Goal: Transaction & Acquisition: Book appointment/travel/reservation

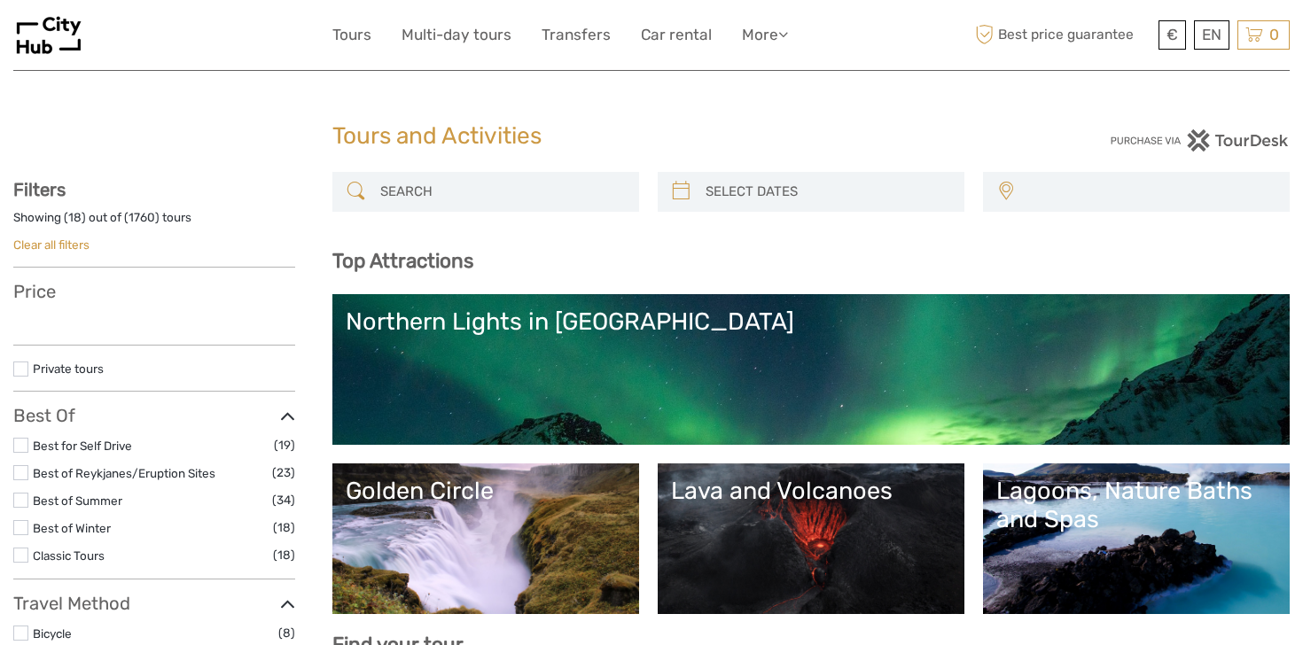
select select
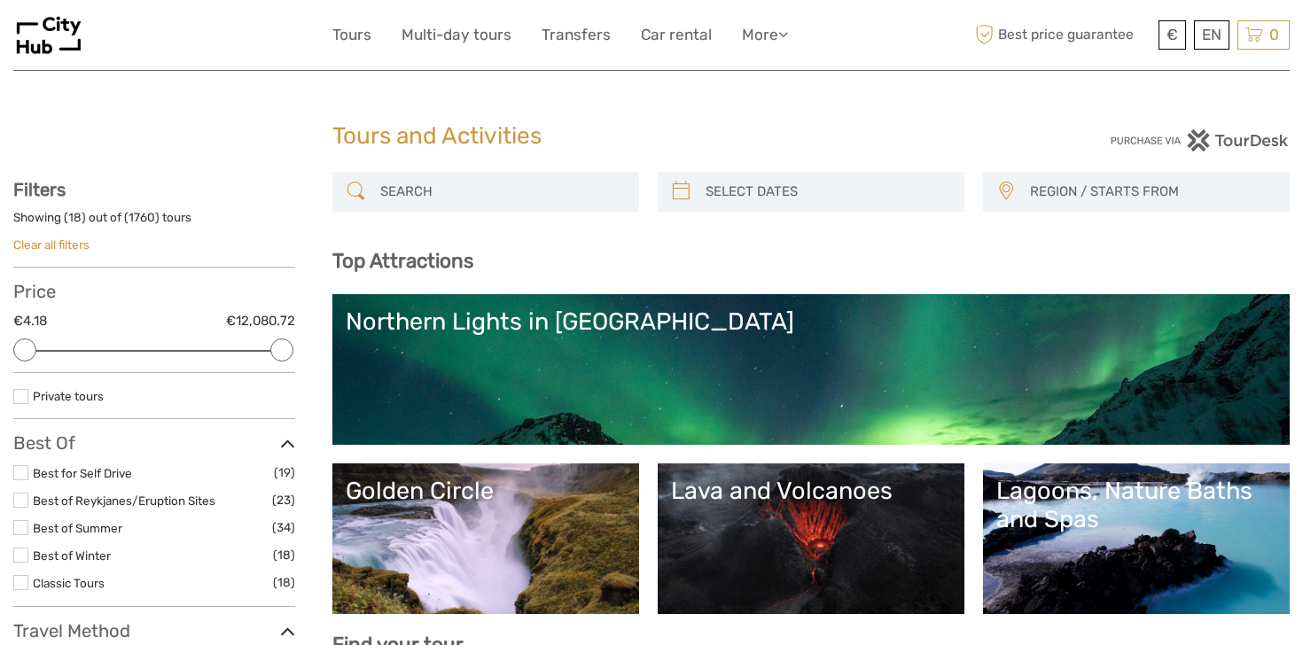
click at [484, 180] on input "search" at bounding box center [501, 191] width 257 height 31
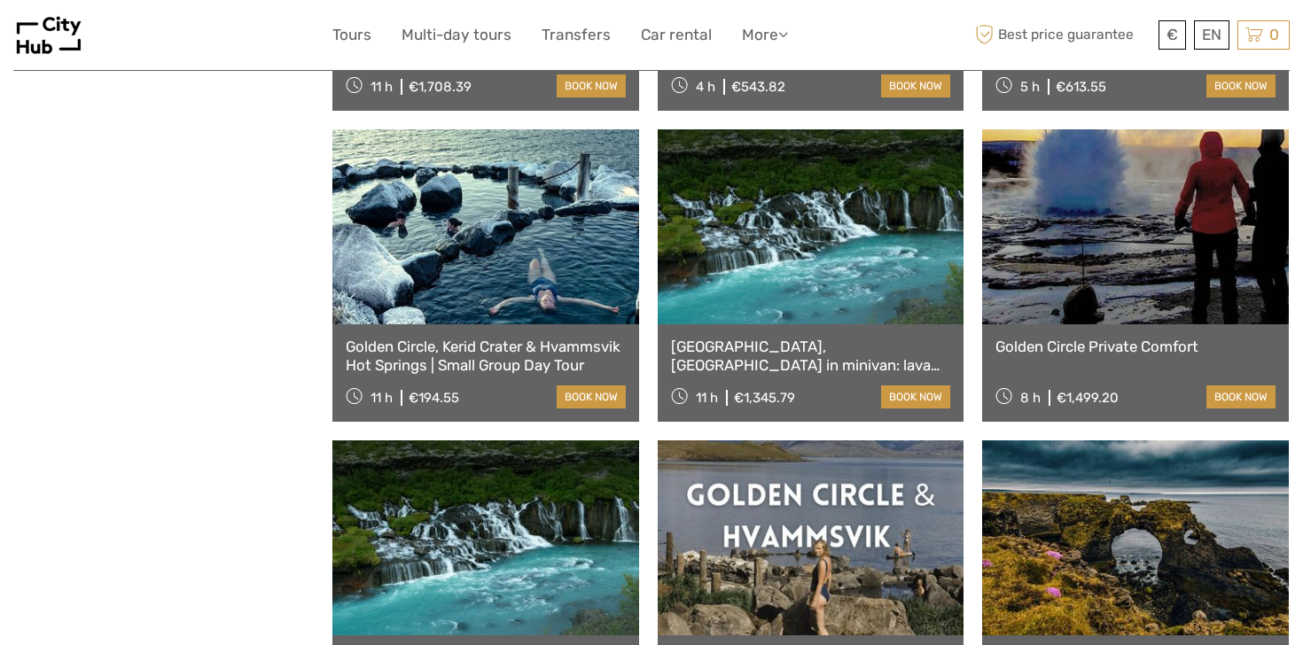
scroll to position [1403, 0]
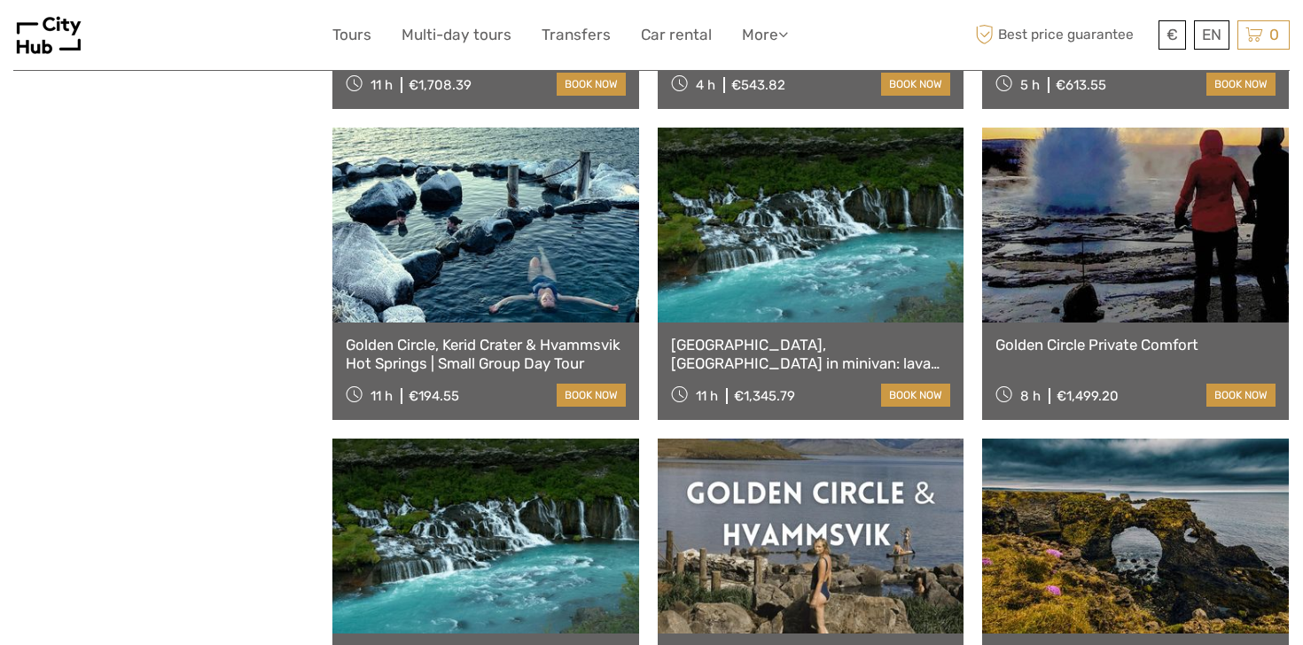
type input "hvammsvik"
click at [538, 347] on link "Golden Circle, Kerid Crater & Hvammsvik Hot Springs | Small Group Day Tour" at bounding box center [486, 354] width 280 height 36
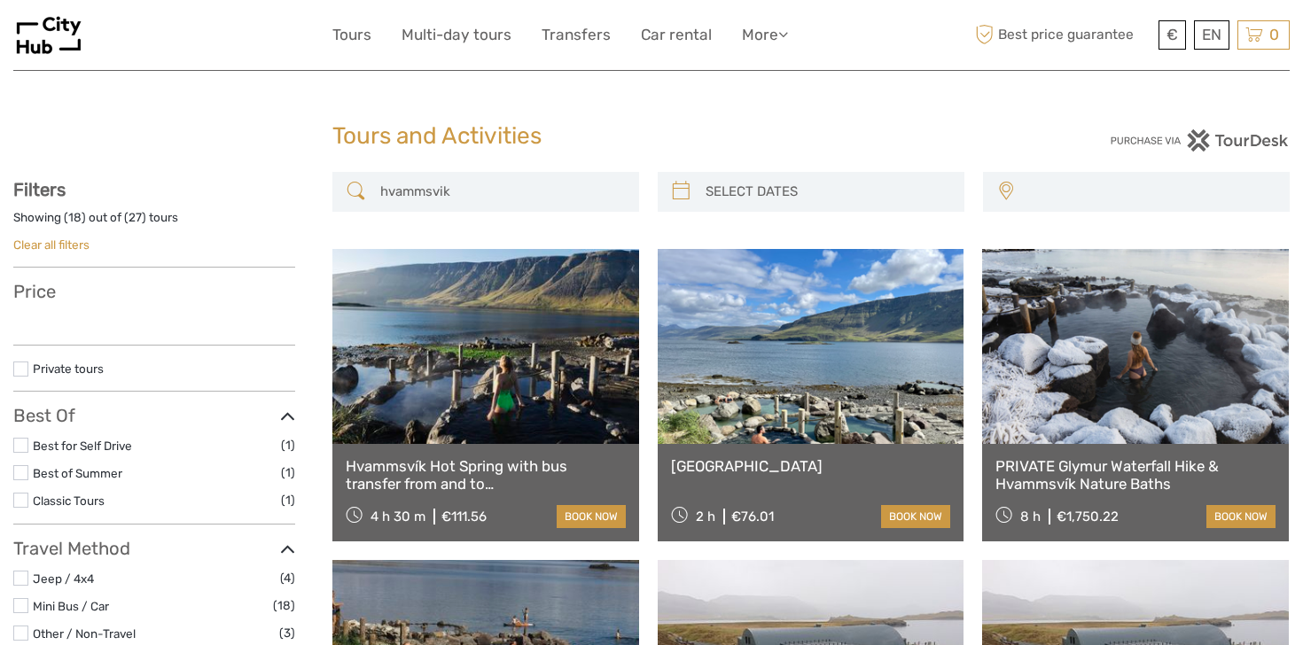
select select
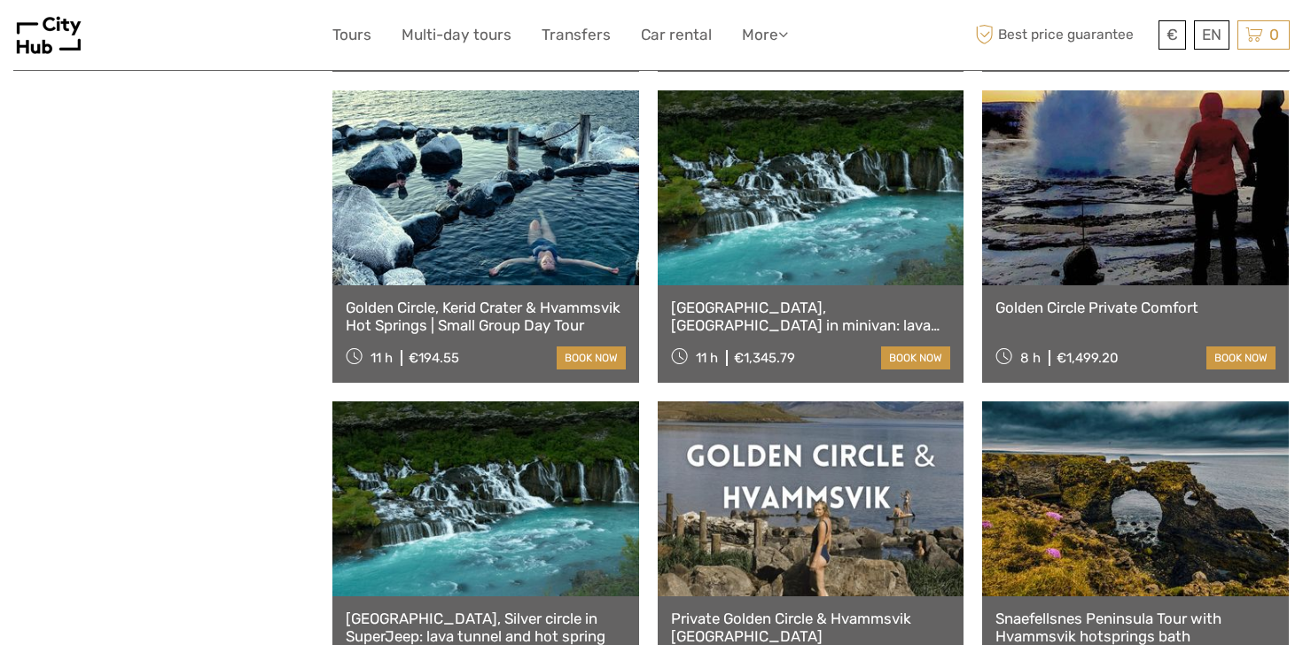
select select
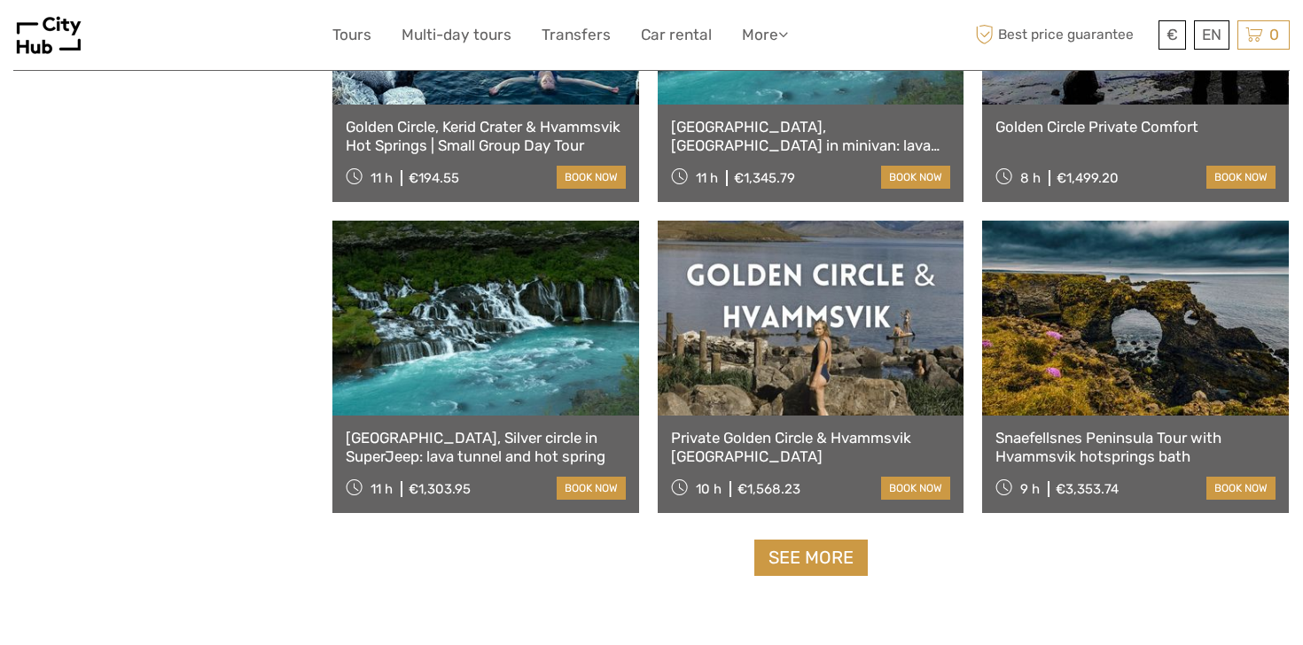
scroll to position [1633, 0]
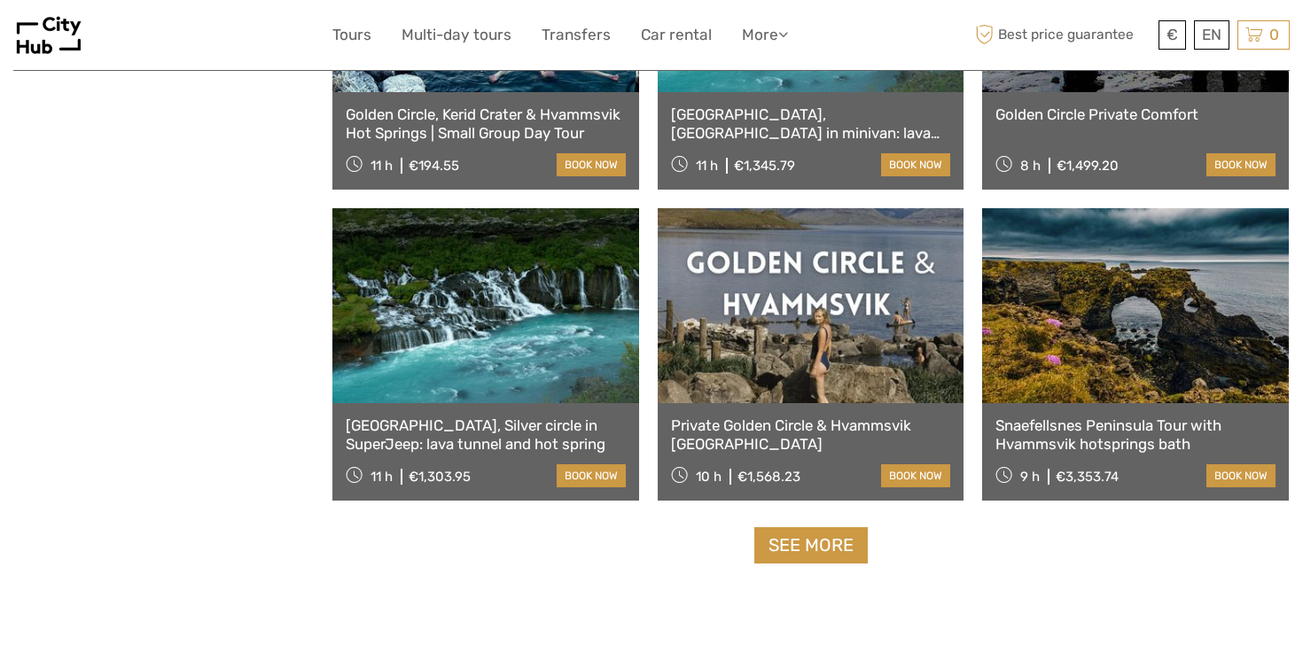
click at [785, 551] on link "See more" at bounding box center [810, 545] width 113 height 36
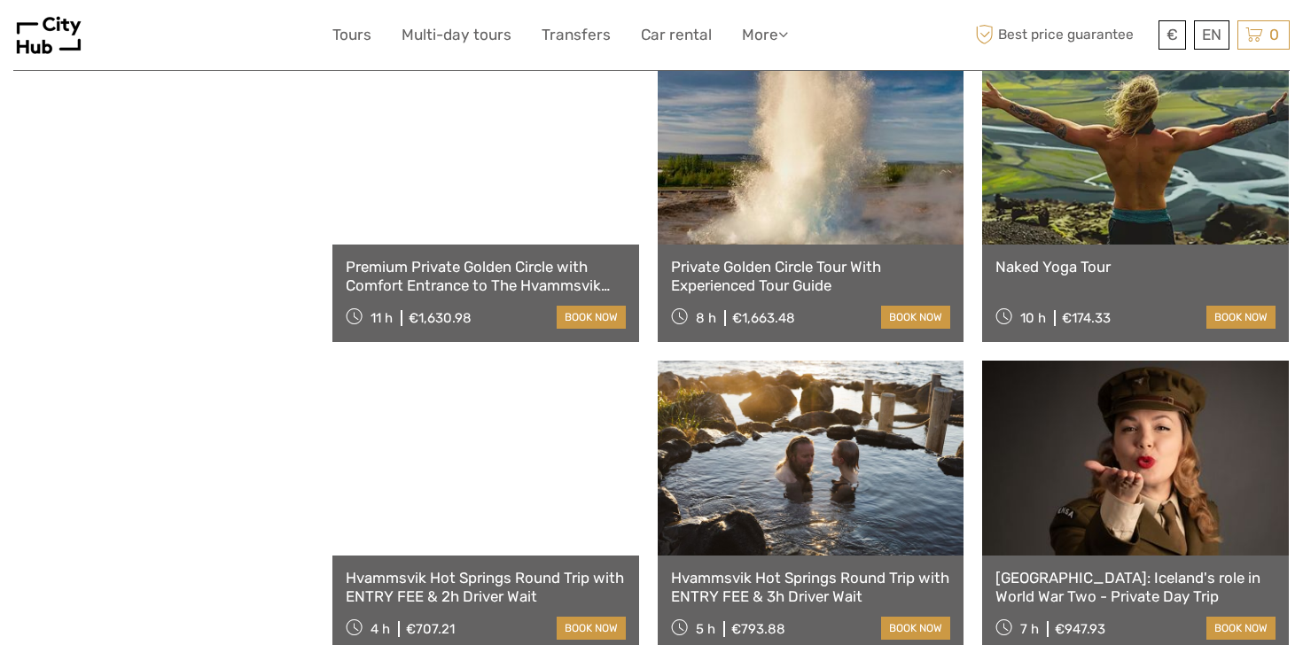
scroll to position [2111, 0]
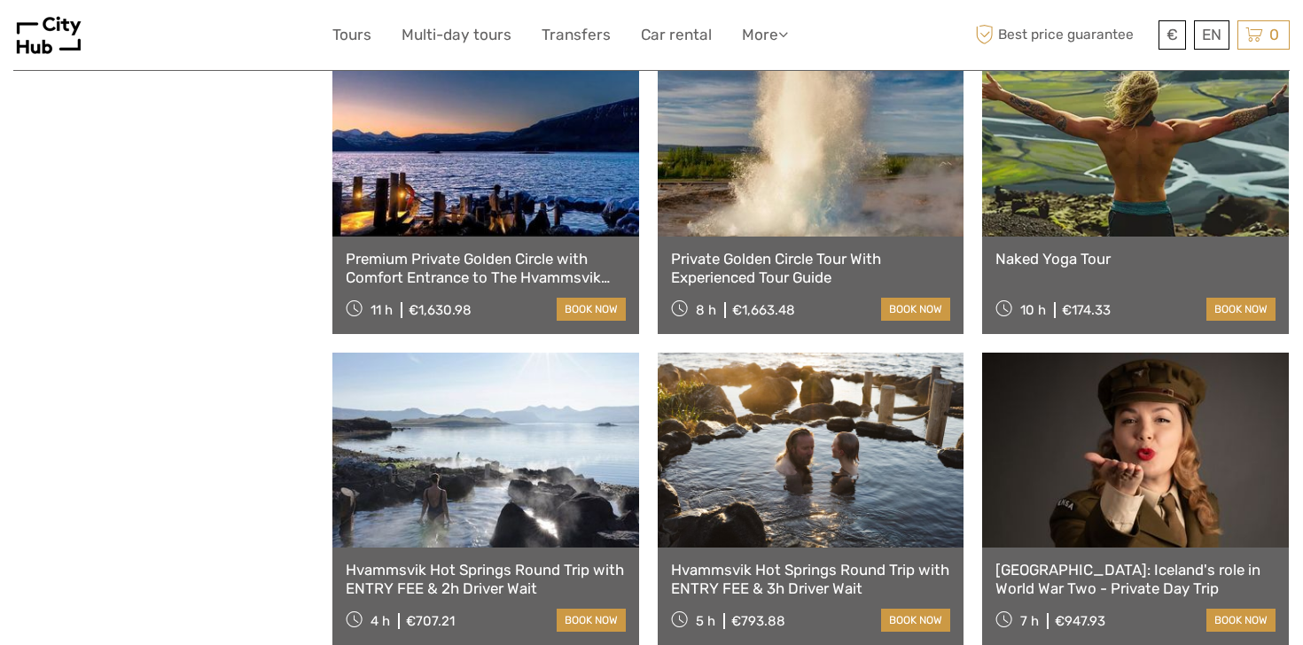
click at [1049, 255] on link "Naked Yoga Tour" at bounding box center [1135, 259] width 280 height 18
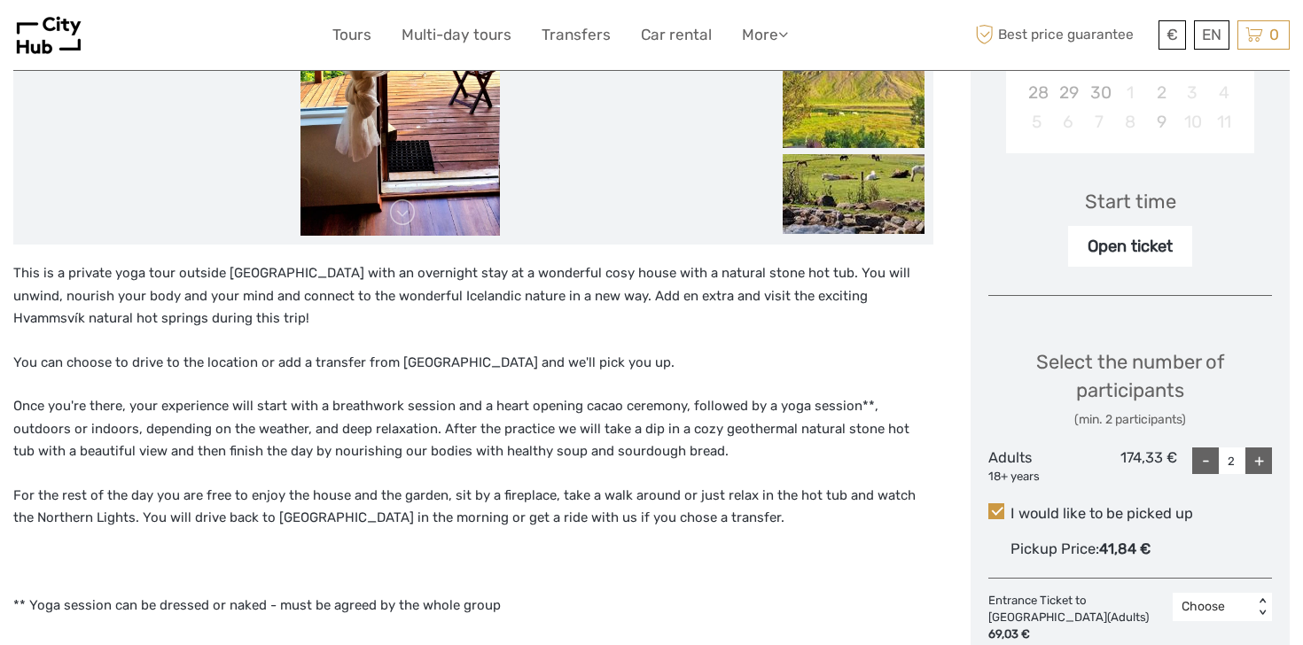
scroll to position [244, 0]
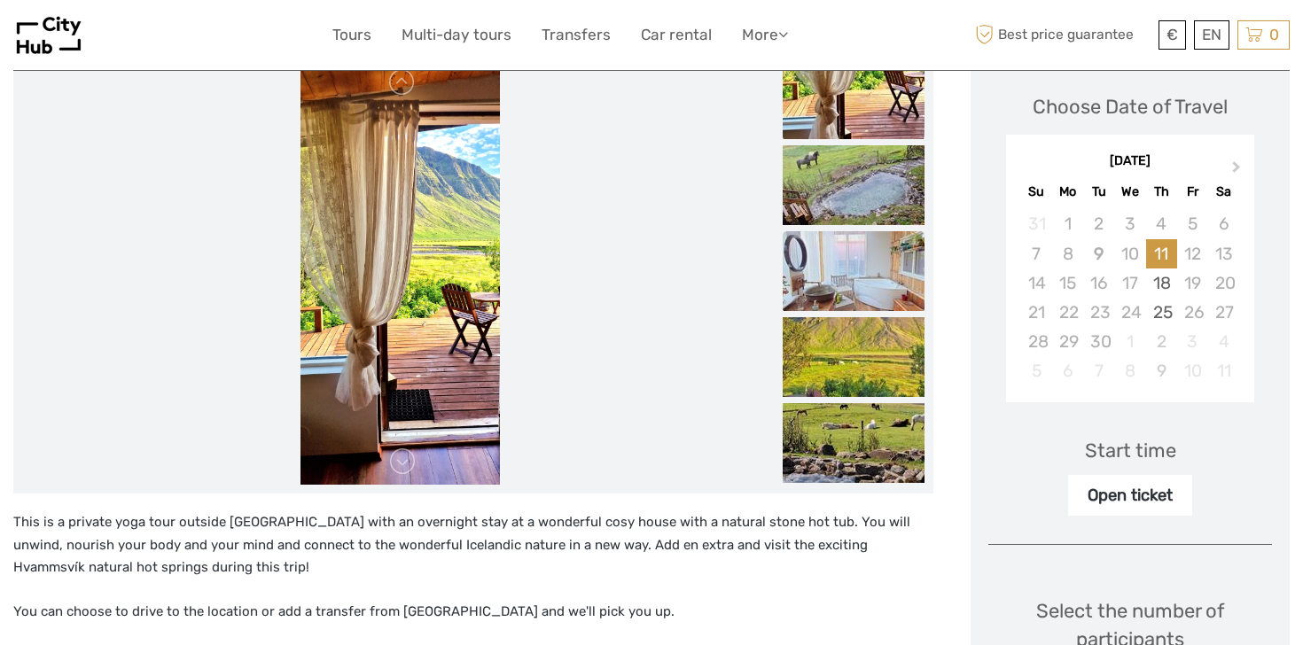
click at [891, 256] on img at bounding box center [854, 271] width 142 height 80
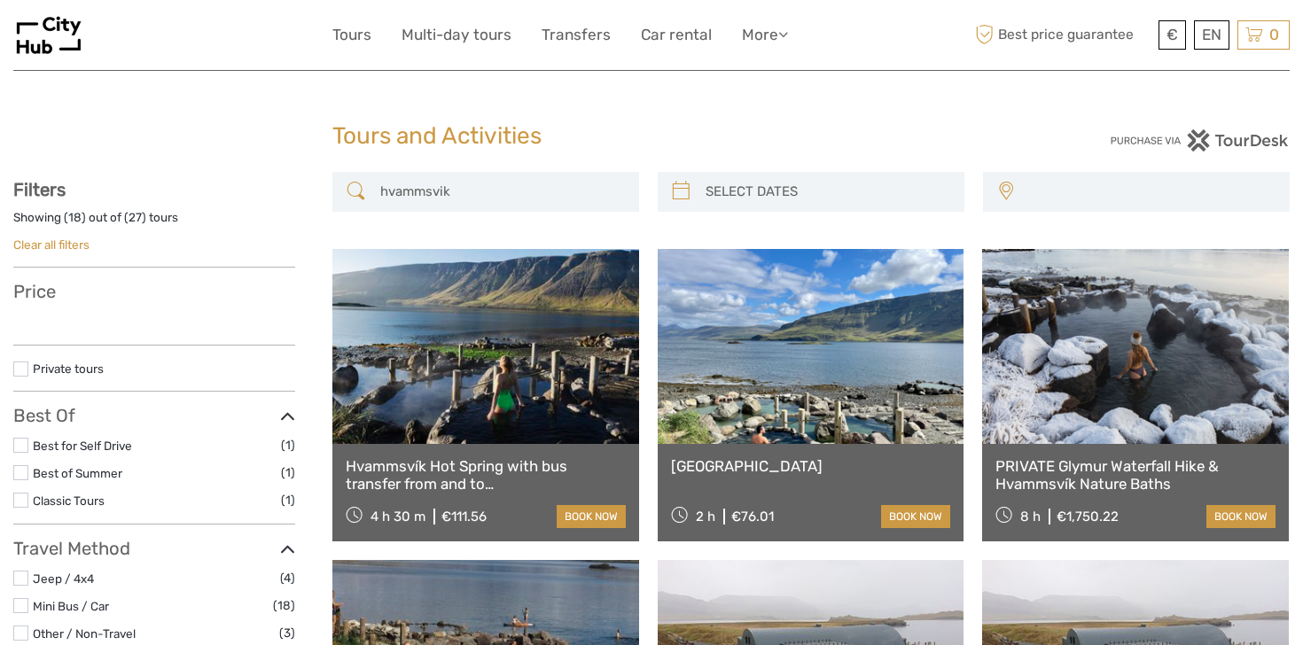
select select
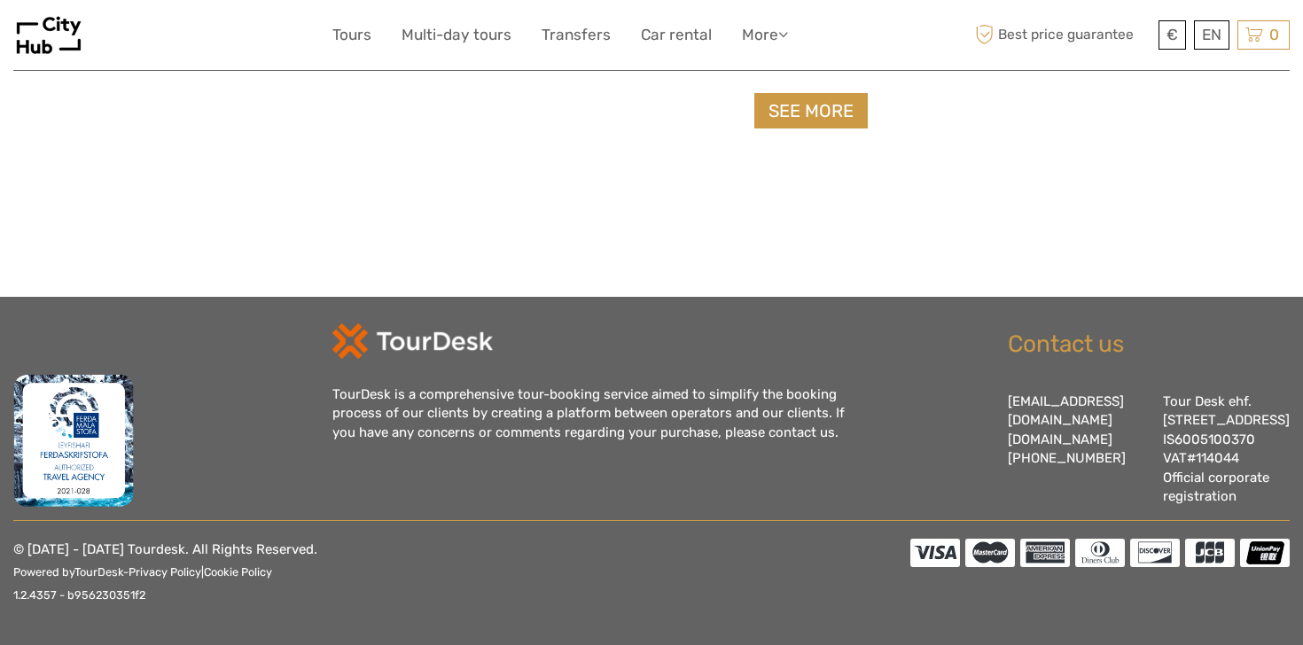
select select
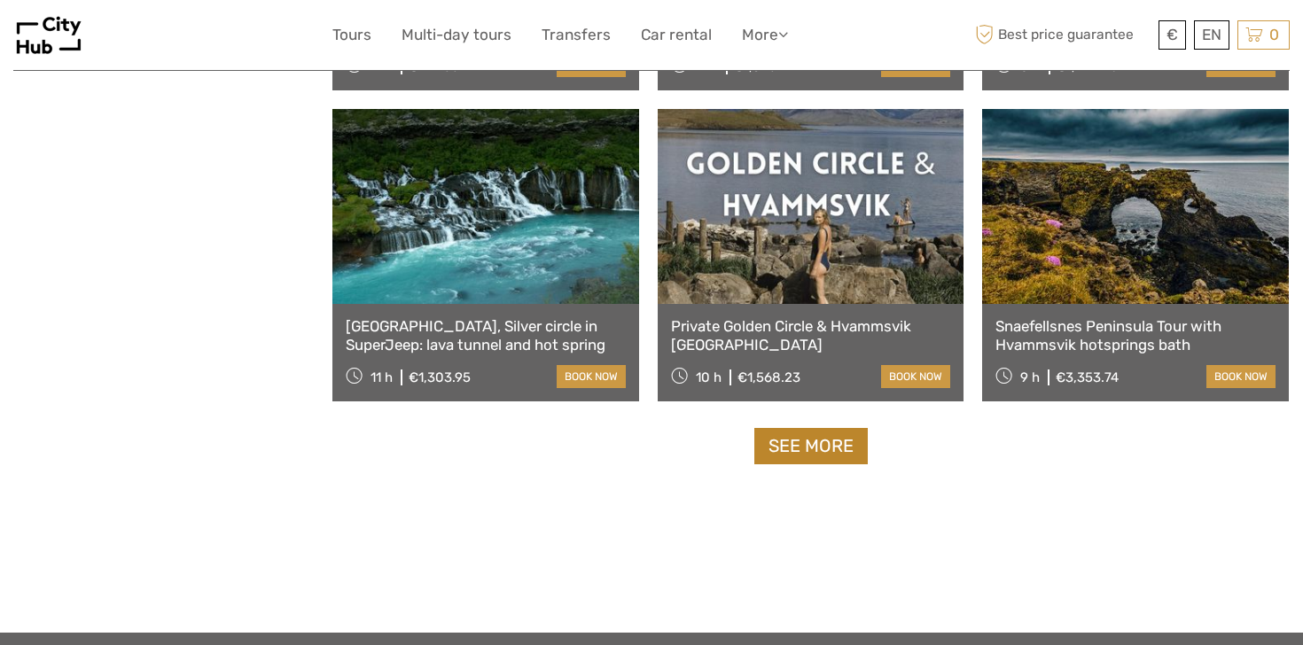
click at [783, 455] on link "See more" at bounding box center [810, 446] width 113 height 36
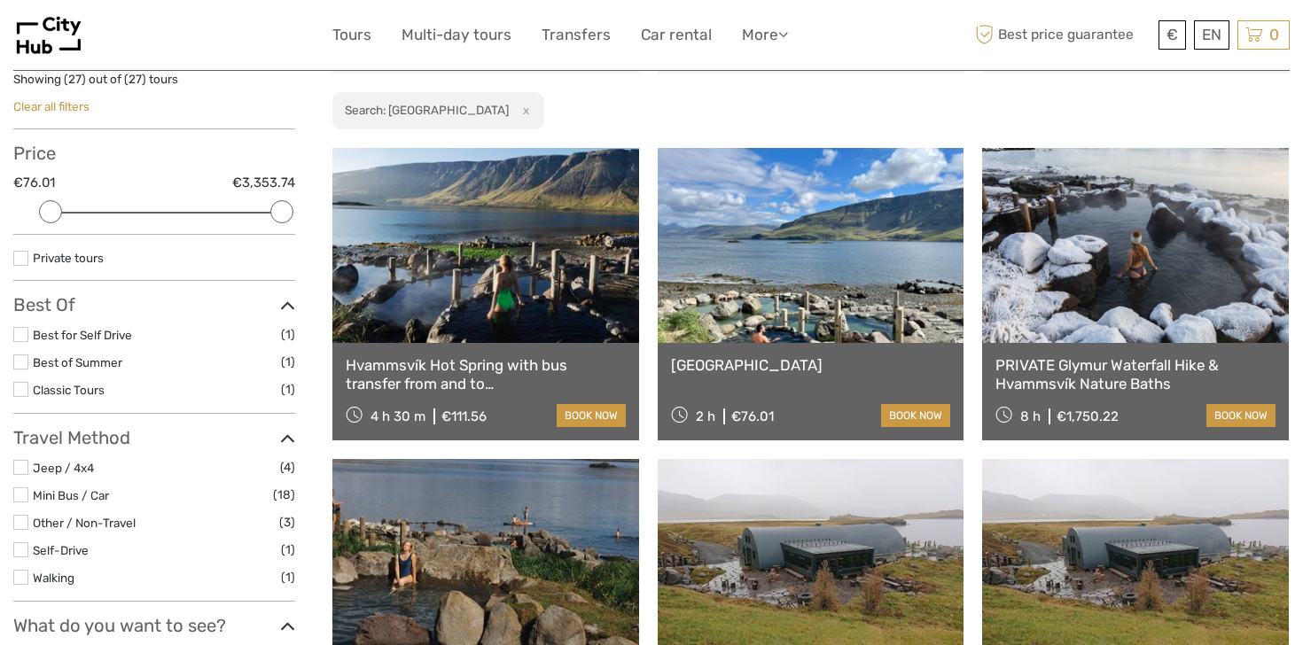
scroll to position [131, 0]
